Goal: Task Accomplishment & Management: Complete application form

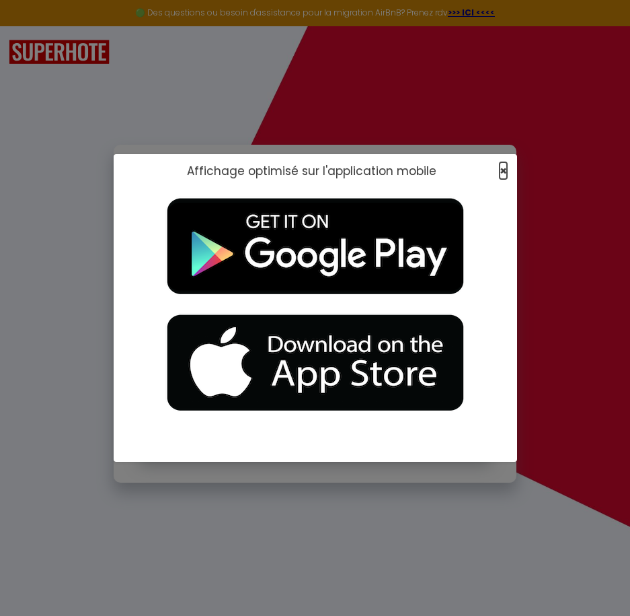
click at [504, 169] on span "×" at bounding box center [503, 170] width 7 height 17
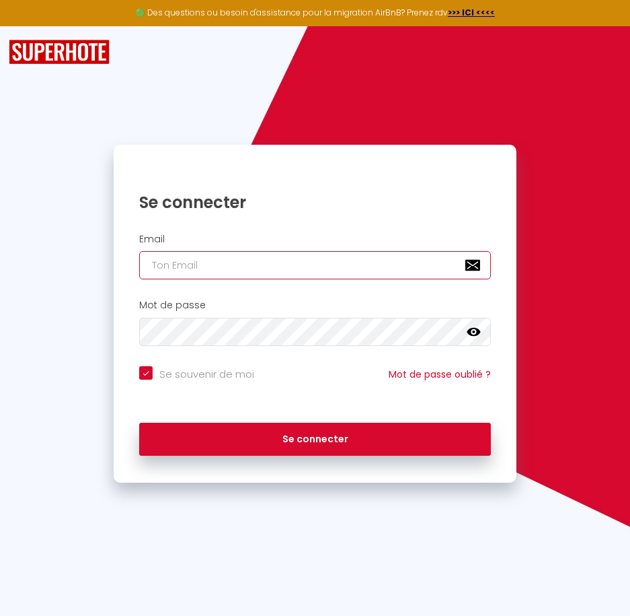
click at [274, 267] on input "email" at bounding box center [314, 265] width 351 height 28
paste input "[PERSON_NAME][EMAIL_ADDRESS][PERSON_NAME][DOMAIN_NAME]"
type input "[PERSON_NAME][EMAIL_ADDRESS][PERSON_NAME][DOMAIN_NAME]"
checkbox input "true"
type input "[PERSON_NAME][EMAIL_ADDRESS][PERSON_NAME][DOMAIN_NAME]"
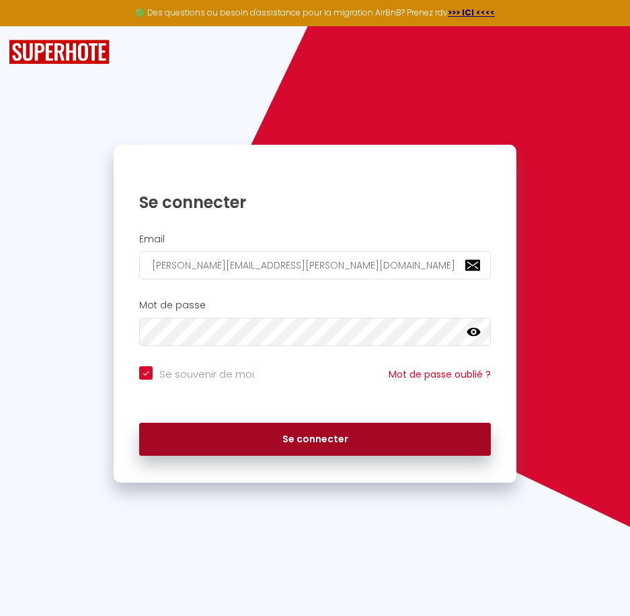
click at [285, 437] on button "Se connecter" at bounding box center [314, 440] width 351 height 34
checkbox input "true"
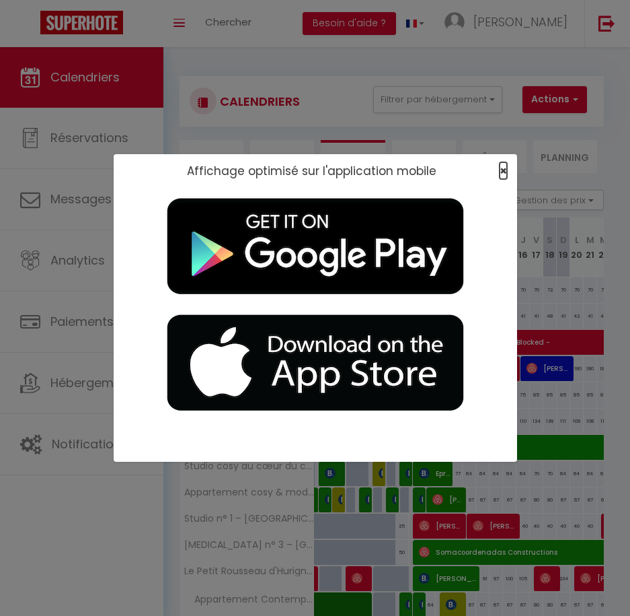
click at [502, 172] on span "×" at bounding box center [503, 170] width 7 height 17
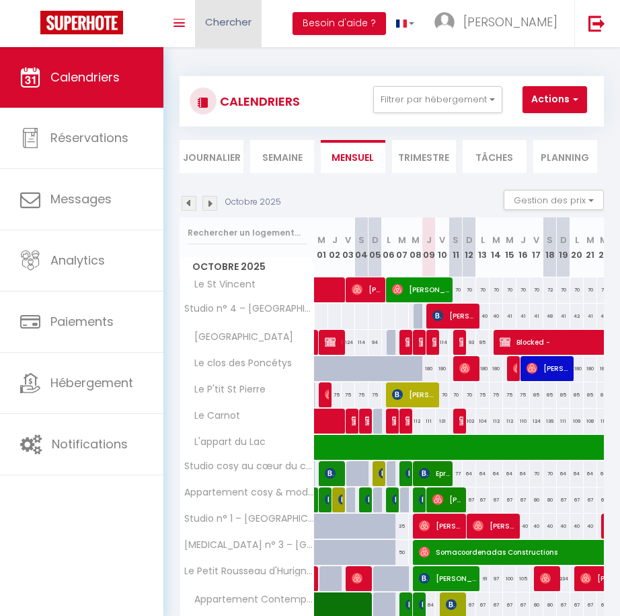
click at [215, 12] on link "Chercher" at bounding box center [228, 23] width 67 height 47
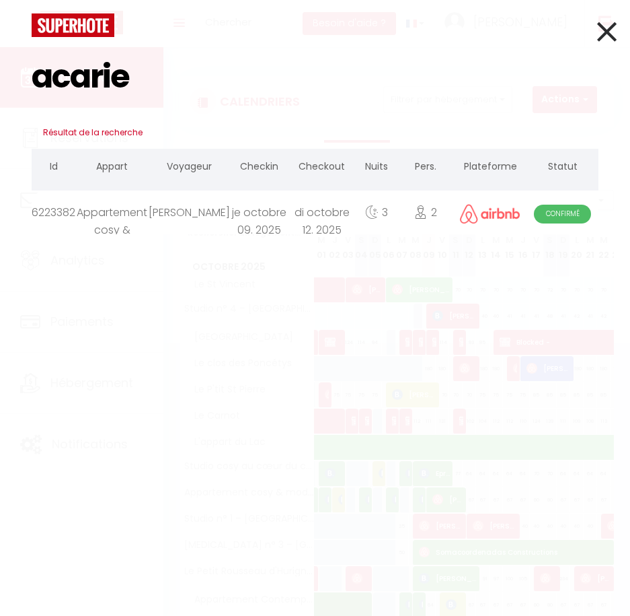
type input "acarie"
click at [246, 219] on div "je octobre 09. 2025" at bounding box center [259, 212] width 59 height 44
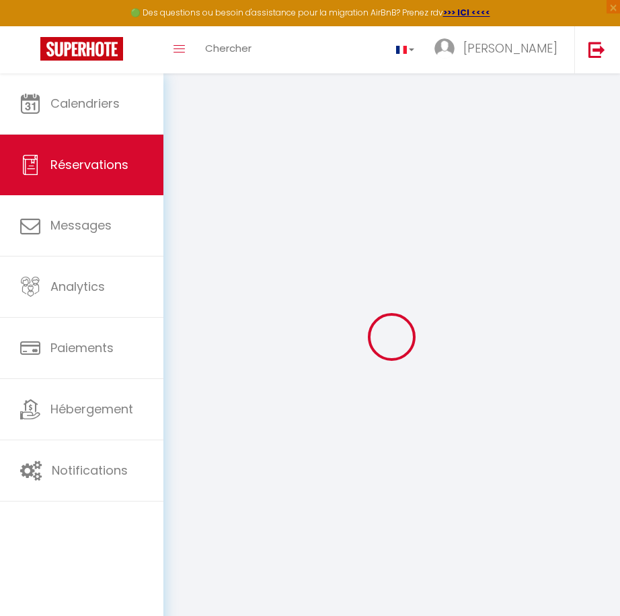
type input "[PERSON_NAME]"
type input "Acarie"
type input "[EMAIL_ADDRESS][DOMAIN_NAME]"
type input "[PERSON_NAME][EMAIL_ADDRESS][DOMAIN_NAME]"
type input "[PHONE_NUMBER]"
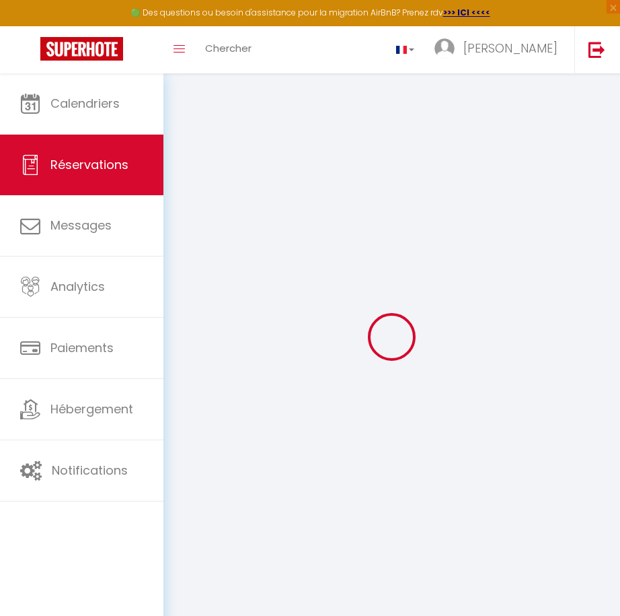
type input "[PHONE_NUMBER]"
select select
type input "11.34"
select select "5020"
select select "1"
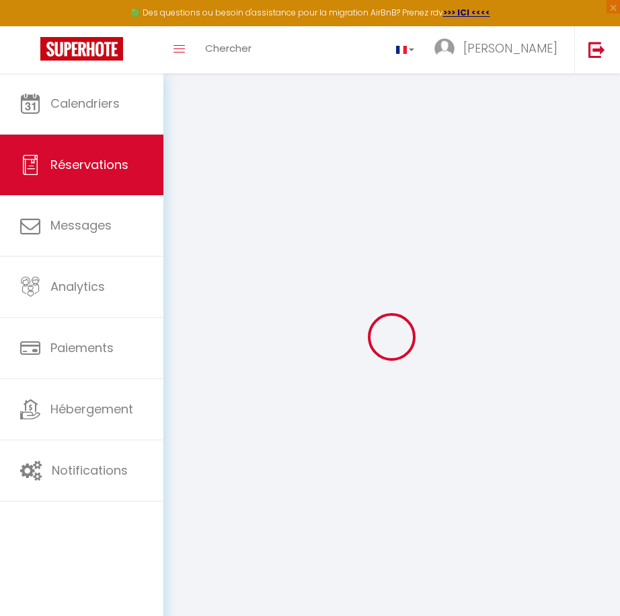
select select
type input "2"
select select "12"
select select
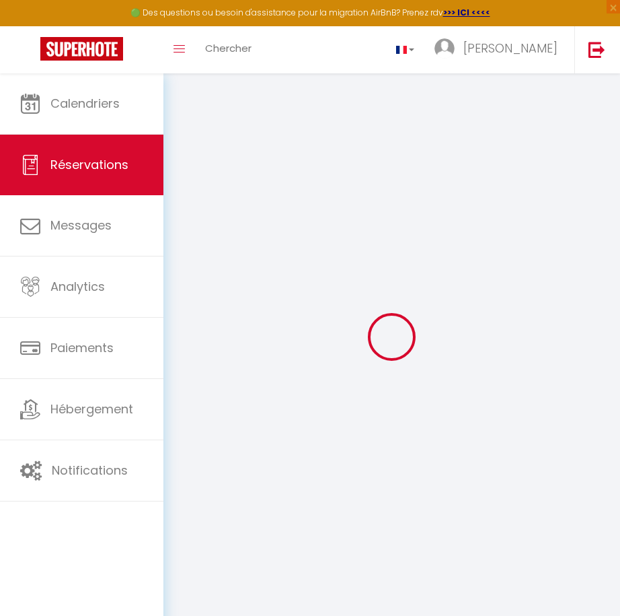
type input "315"
checkbox input "false"
select select "1"
type input "0"
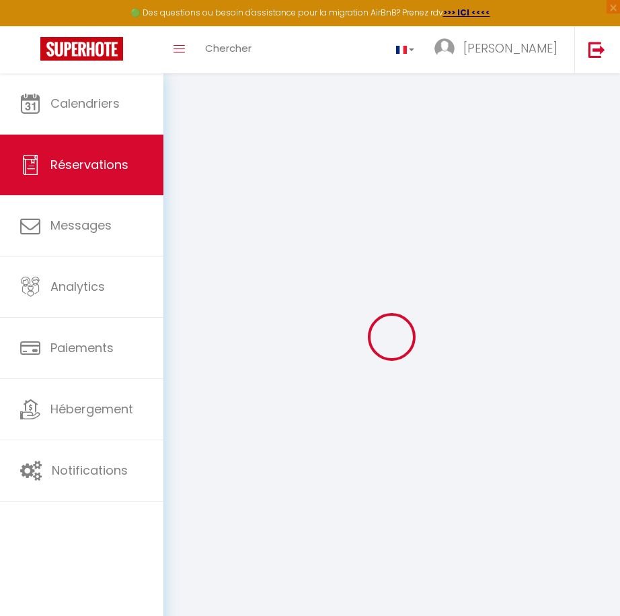
type input "0"
select index
select select
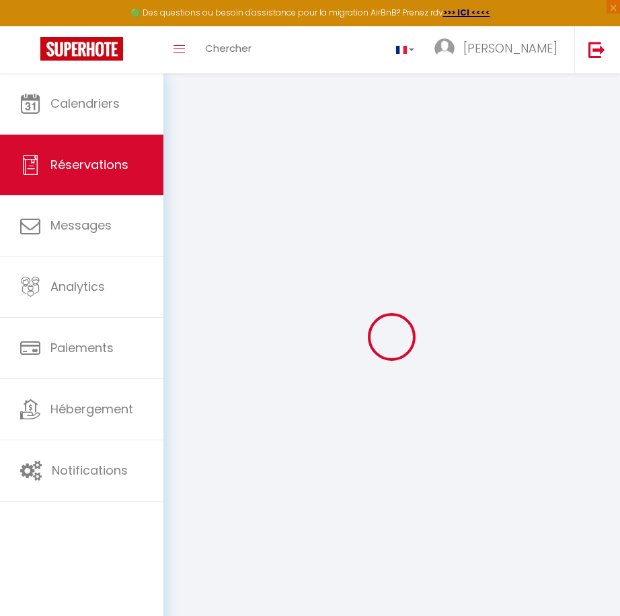
select select "15"
checkbox input "false"
select index
select select
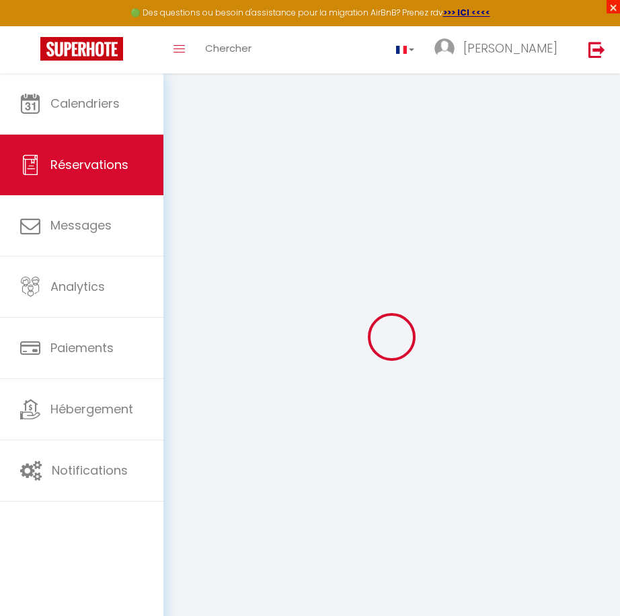
select select
checkbox input "false"
select index
select select
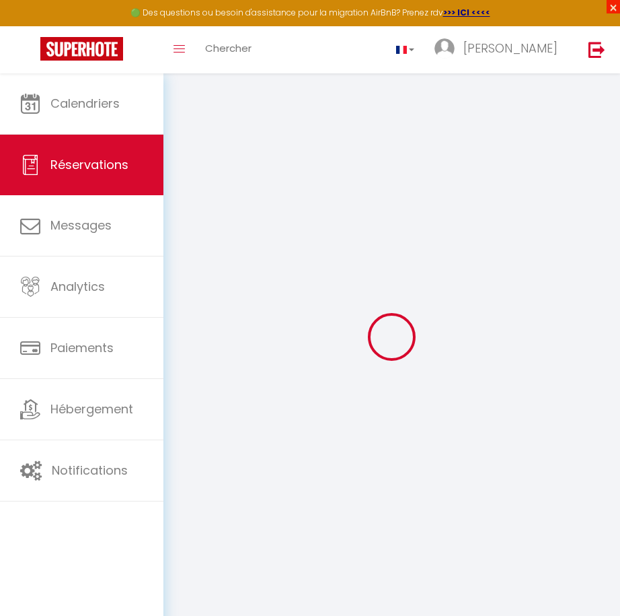
select select
checkbox input "false"
select index
select select
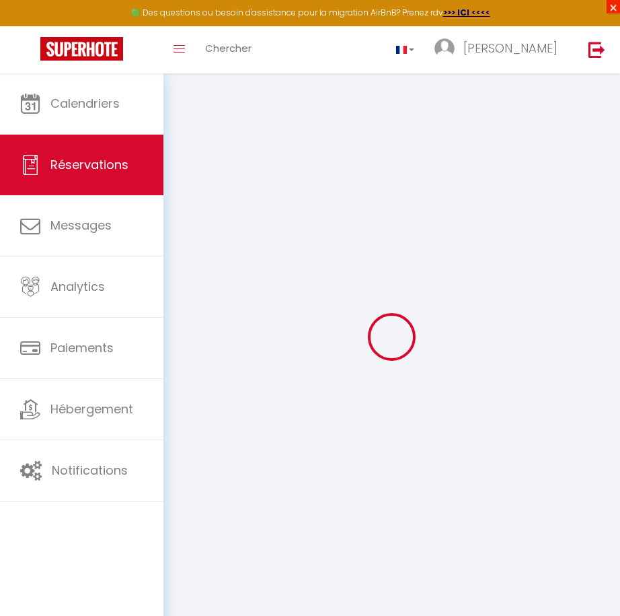
select select
checkbox input "false"
select index
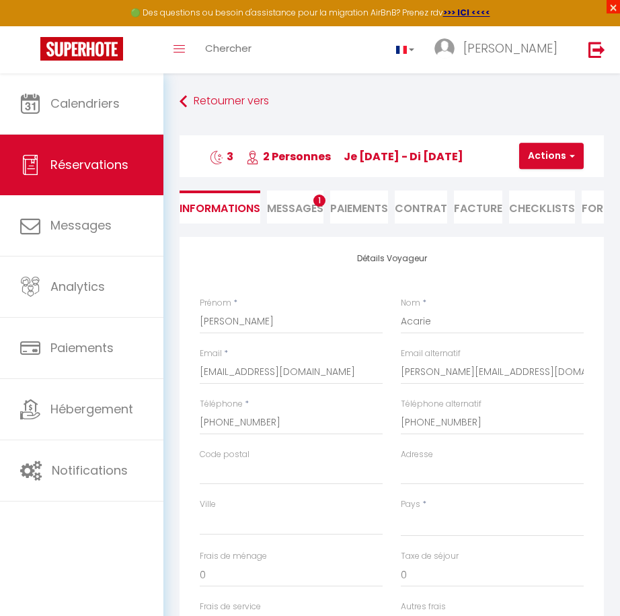
select select
type input "15"
select select
checkbox input "false"
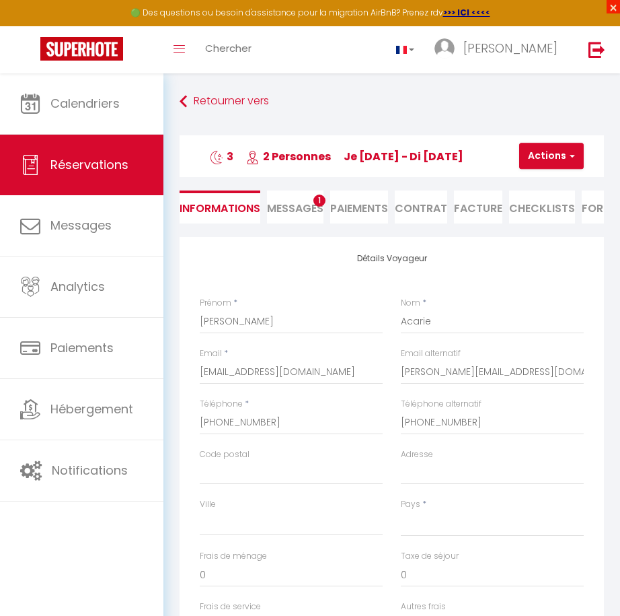
select index
select select
checkbox input "false"
select index
select select "17:00"
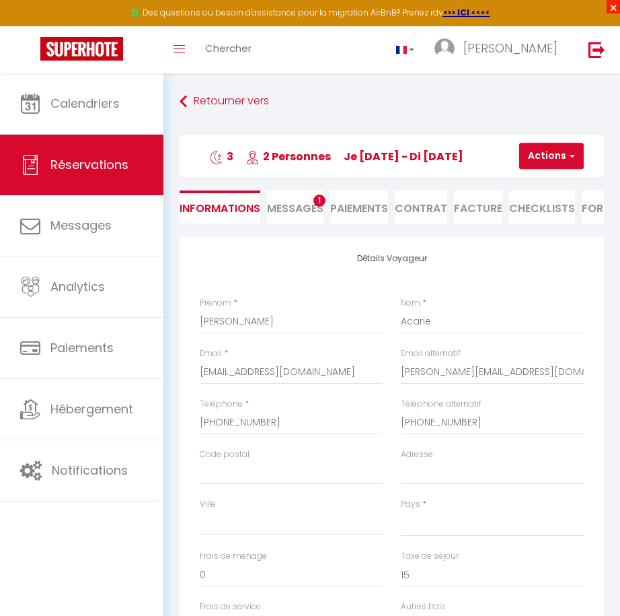
select select "09:30"
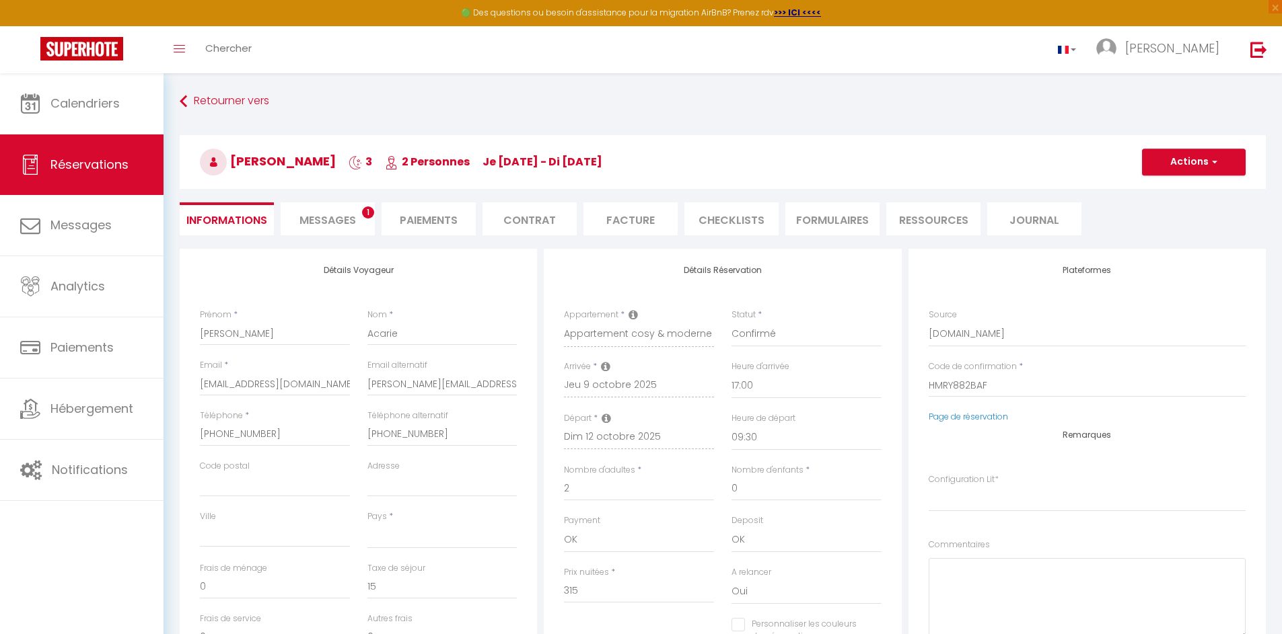
scroll to position [81, 0]
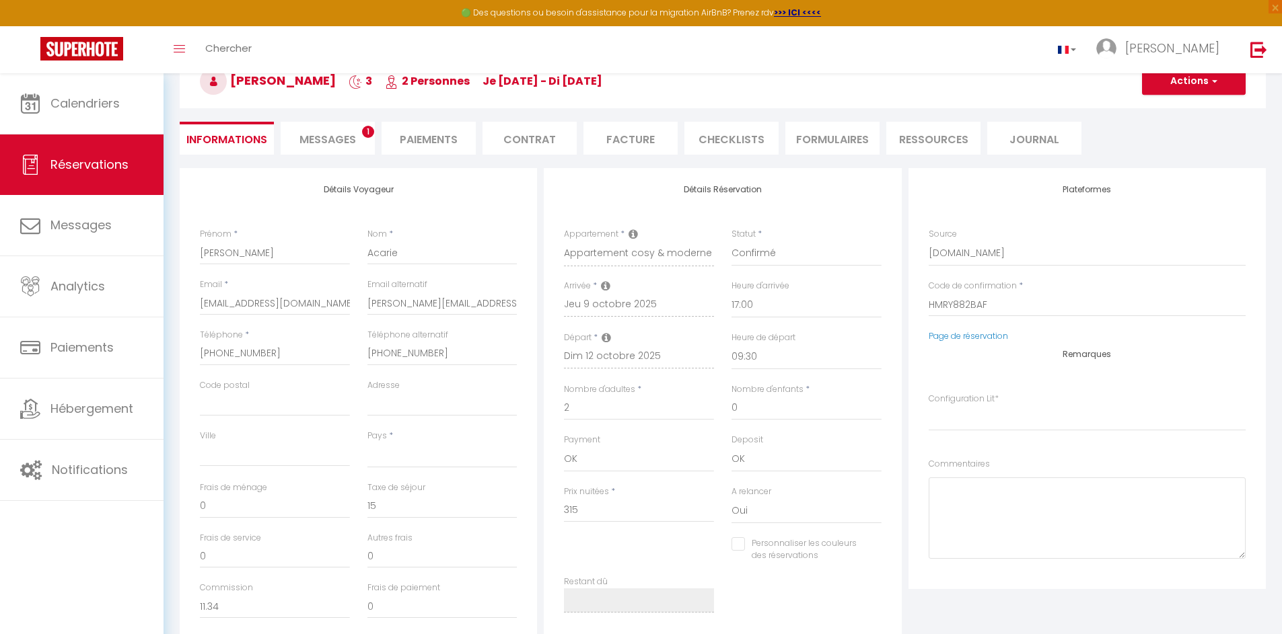
click at [329, 140] on span "Messages" at bounding box center [327, 139] width 57 height 15
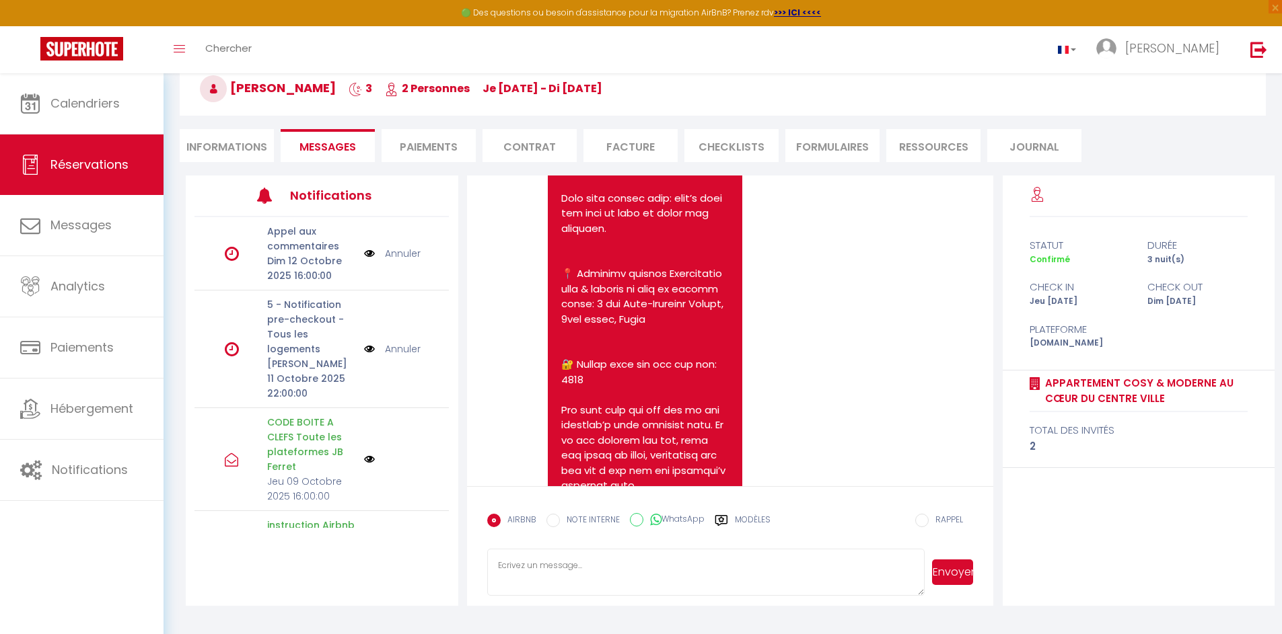
scroll to position [81, 0]
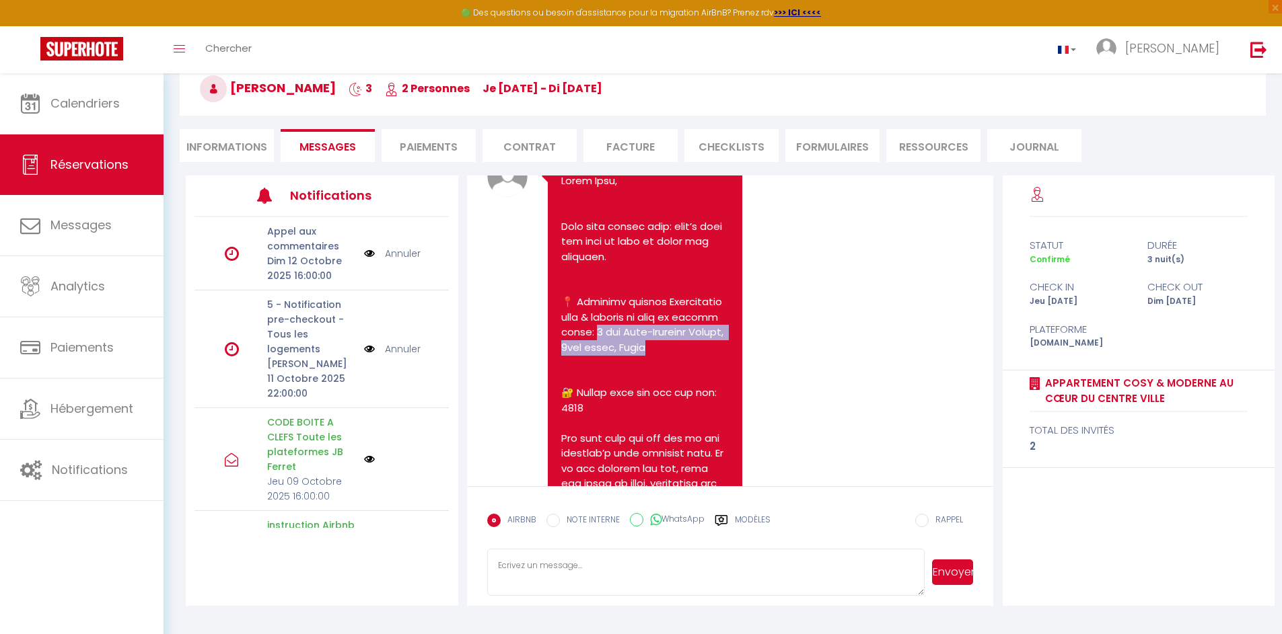
drag, startPoint x: 684, startPoint y: 334, endPoint x: 639, endPoint y: 358, distance: 51.8
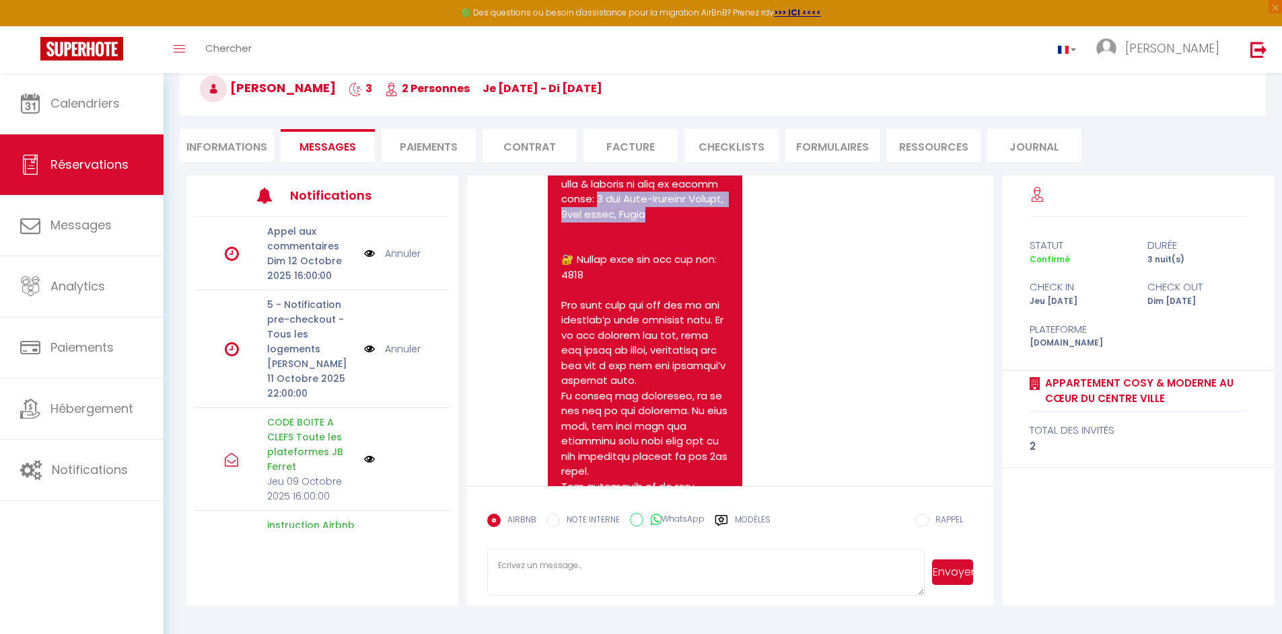
scroll to position [242, 0]
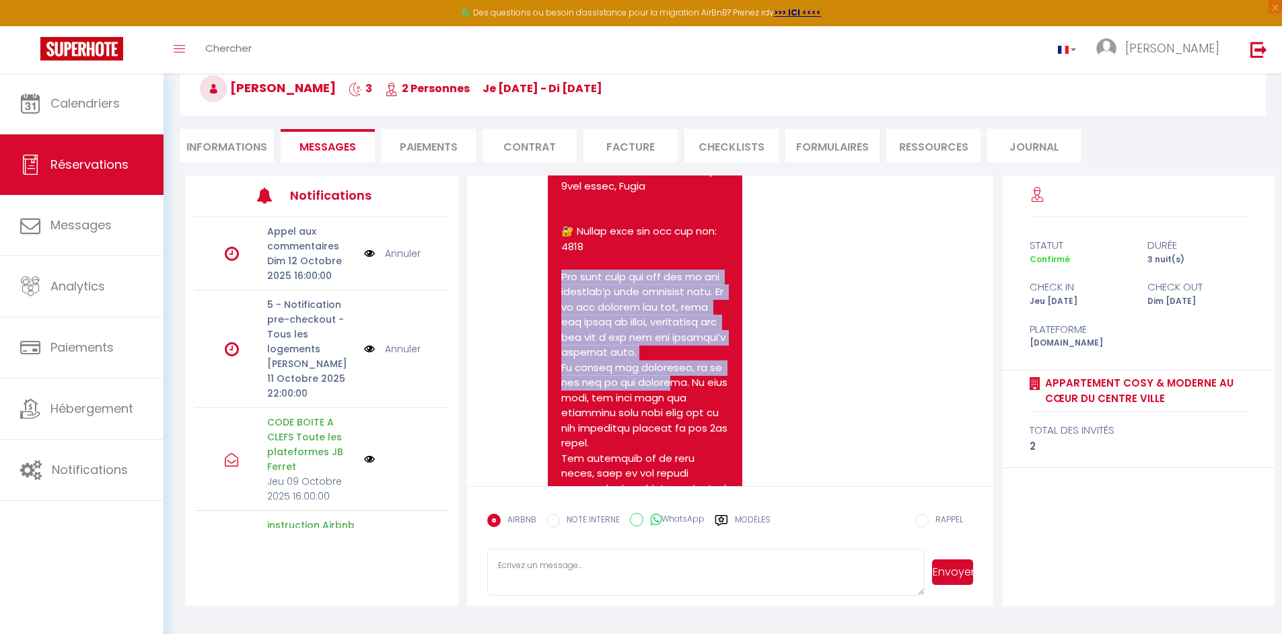
drag, startPoint x: 563, startPoint y: 295, endPoint x: 660, endPoint y: 403, distance: 145.3
click at [630, 403] on pre at bounding box center [645, 496] width 168 height 969
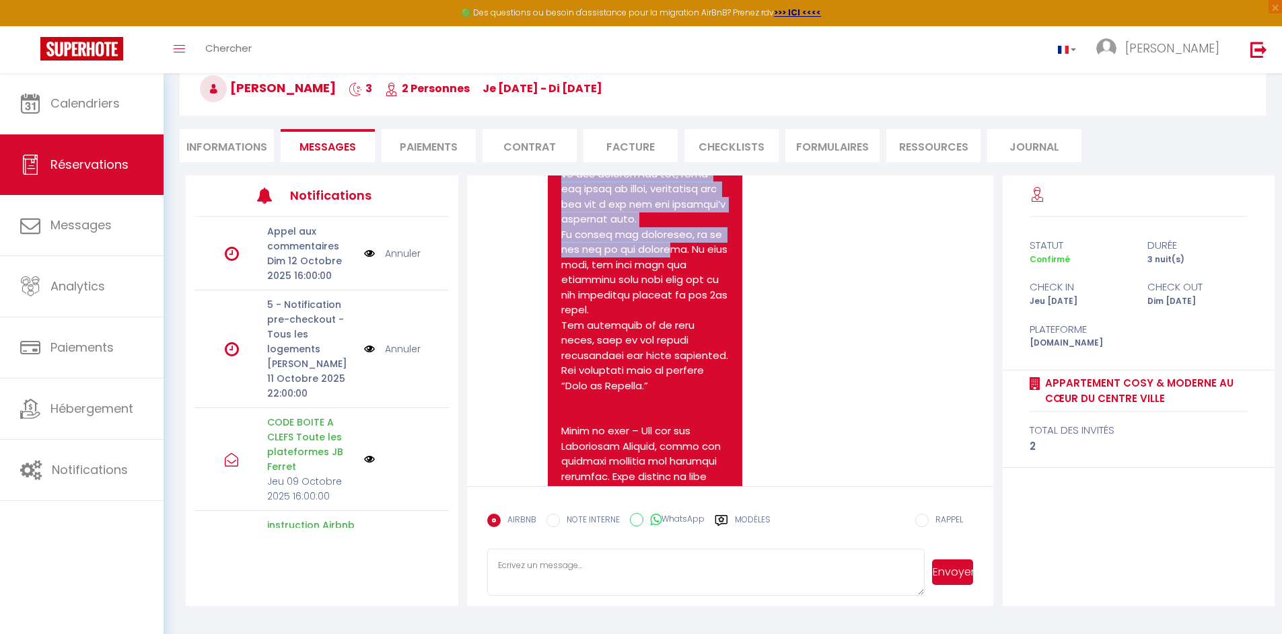
scroll to position [404, 0]
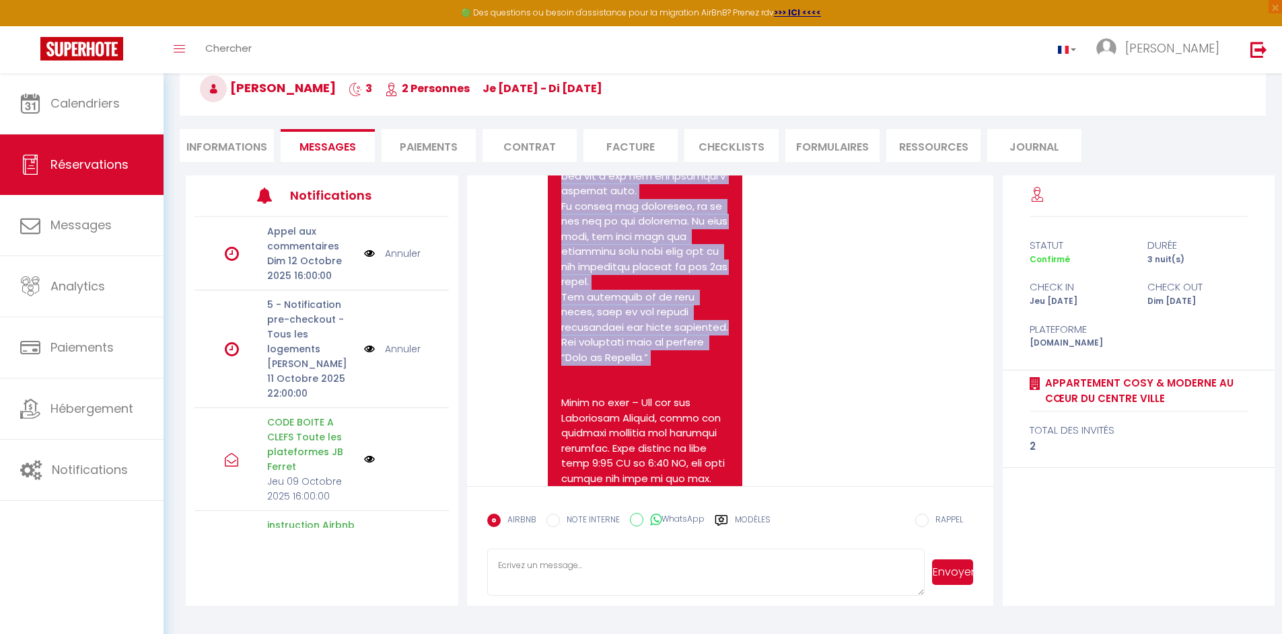
click at [630, 377] on pre at bounding box center [645, 335] width 168 height 969
copy pre "u will find the key box at the building’s main entrance door. It is the highest…"
